Goal: Task Accomplishment & Management: Use online tool/utility

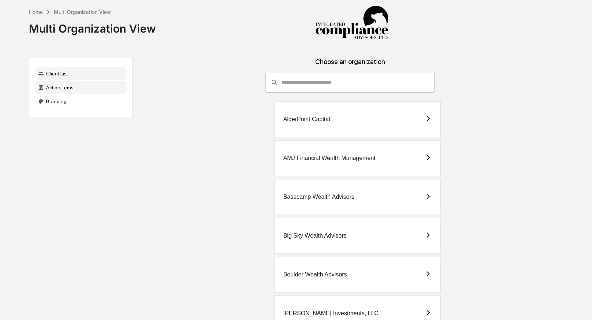
click at [80, 87] on div "Action Items" at bounding box center [80, 87] width 91 height 13
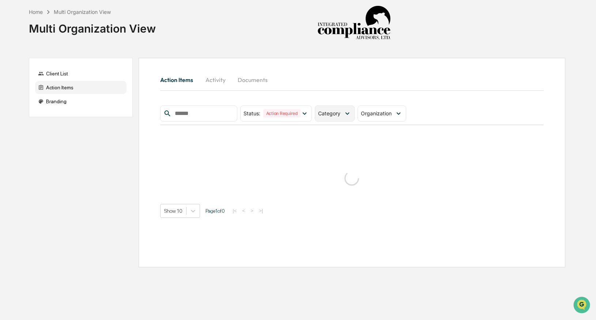
click at [338, 112] on span "Category" at bounding box center [329, 113] width 22 height 6
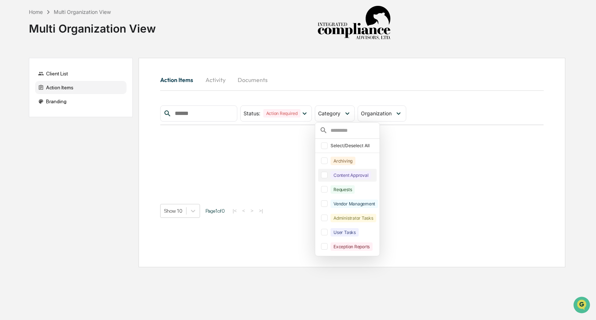
click at [326, 176] on div at bounding box center [324, 174] width 7 height 7
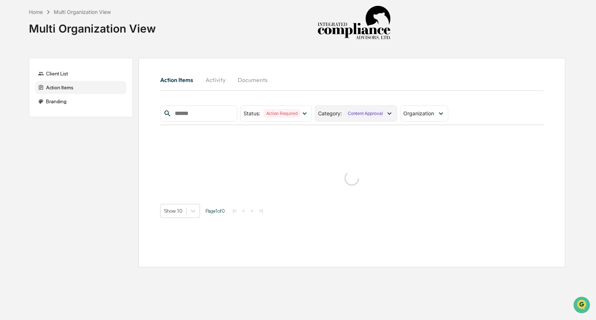
click at [347, 117] on div "Category : Content Approval" at bounding box center [356, 113] width 82 height 16
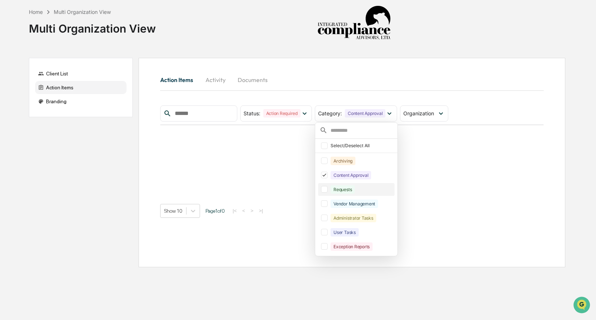
click at [328, 188] on div at bounding box center [324, 189] width 7 height 7
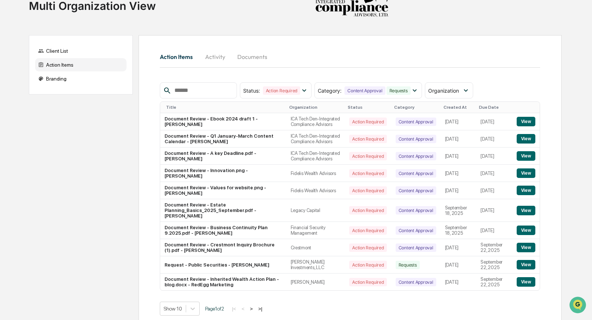
scroll to position [48, 0]
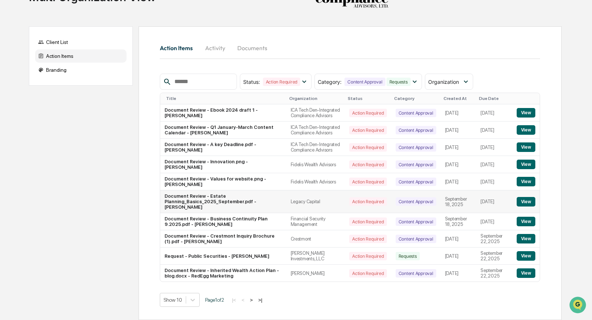
click at [523, 201] on button "View" at bounding box center [526, 202] width 19 height 10
